Goal: Navigation & Orientation: Understand site structure

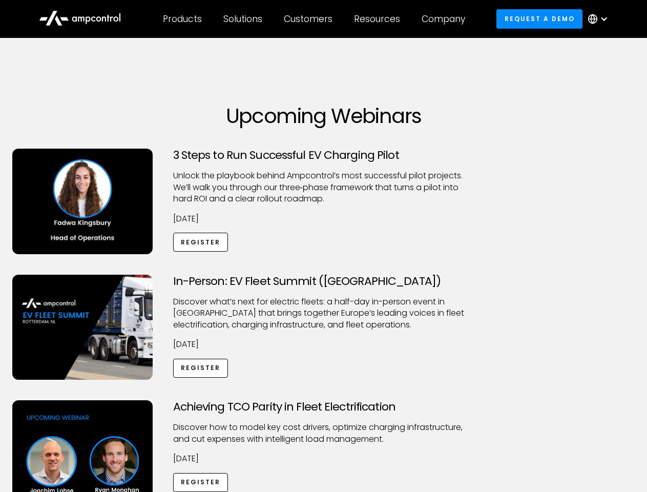
click at [315, 19] on div "Customers" at bounding box center [308, 18] width 49 height 11
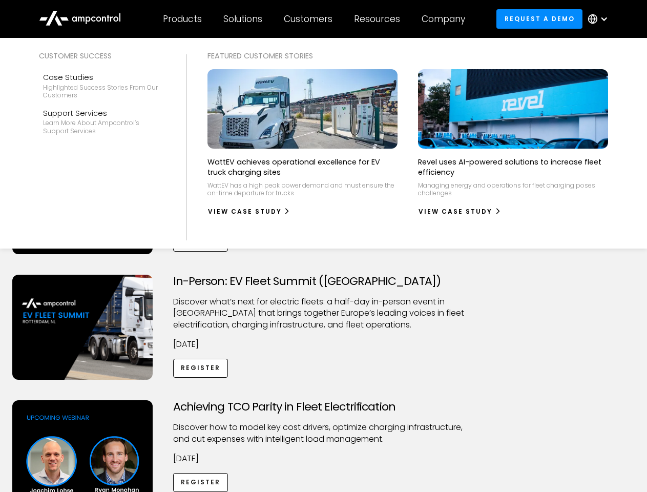
click at [182, 19] on div "Products" at bounding box center [182, 18] width 39 height 11
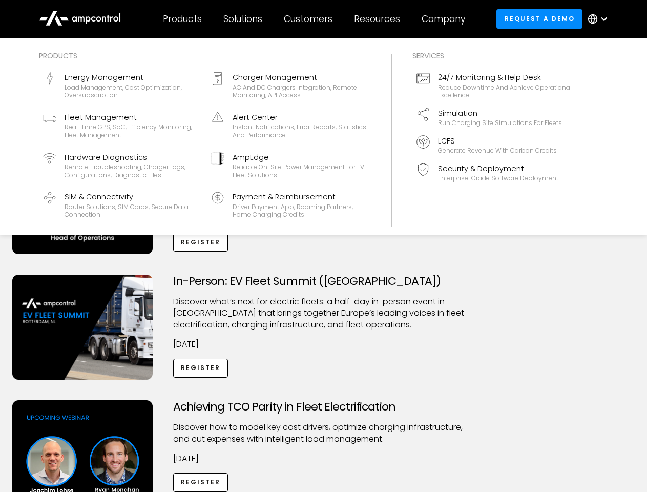
click at [243, 19] on div "Solutions" at bounding box center [242, 18] width 39 height 11
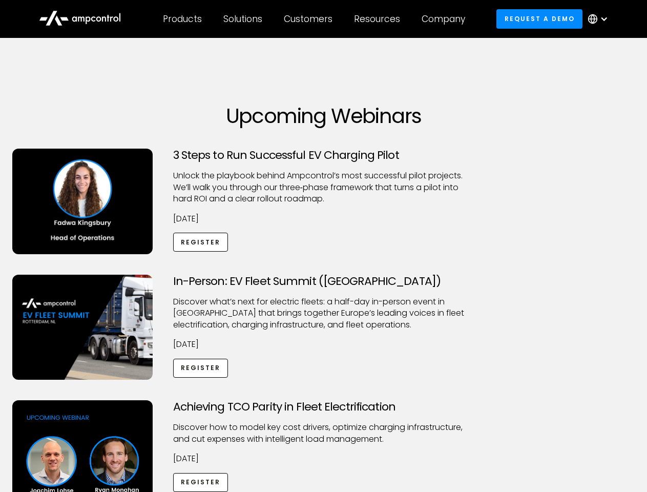
click at [310, 19] on div "Customers" at bounding box center [308, 18] width 49 height 11
click at [379, 19] on div "Resources" at bounding box center [377, 18] width 46 height 11
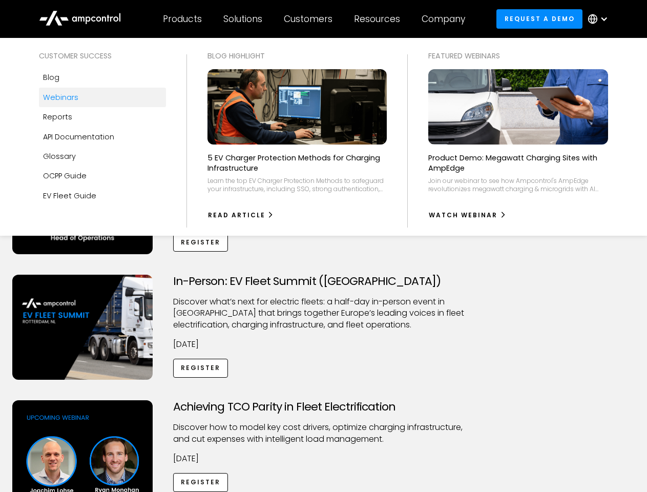
click at [447, 19] on div "Company" at bounding box center [444, 18] width 44 height 11
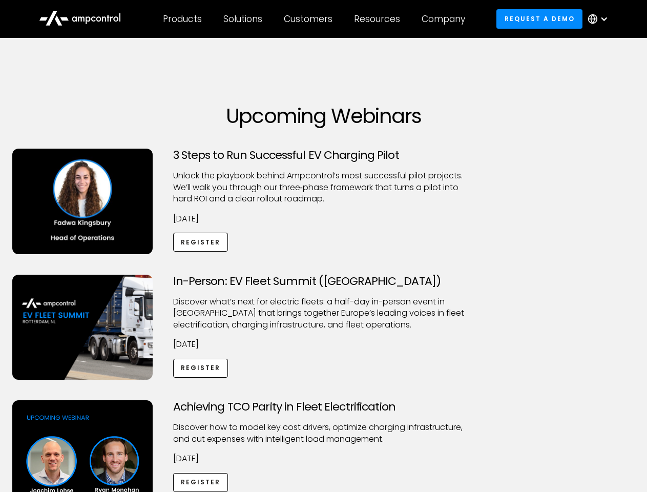
click at [601, 19] on div at bounding box center [604, 19] width 8 height 8
